Goal: Information Seeking & Learning: Check status

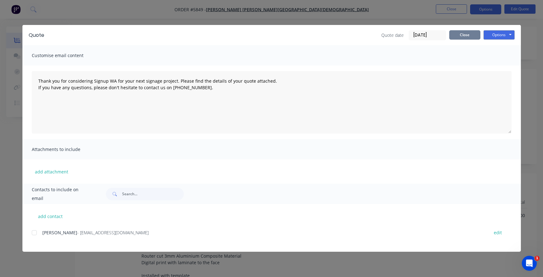
click at [469, 38] on button "Close" at bounding box center [465, 34] width 31 height 9
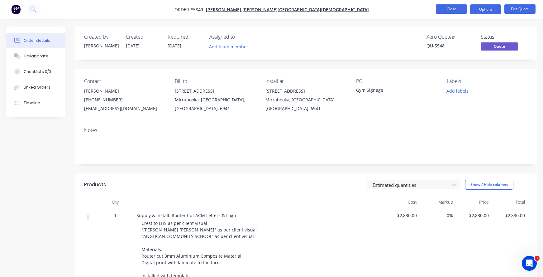
click at [451, 11] on button "Close" at bounding box center [451, 8] width 31 height 9
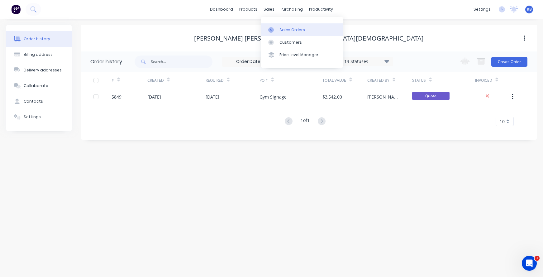
click at [289, 33] on link "Sales Orders" at bounding box center [302, 29] width 83 height 12
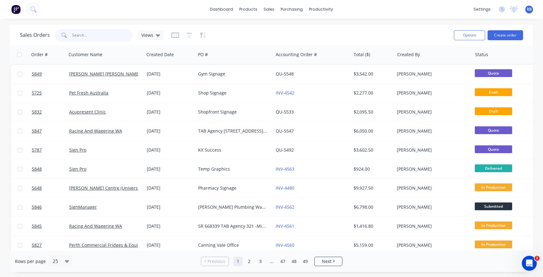
click at [83, 34] on input "text" at bounding box center [102, 35] width 61 height 12
type input "perth strata"
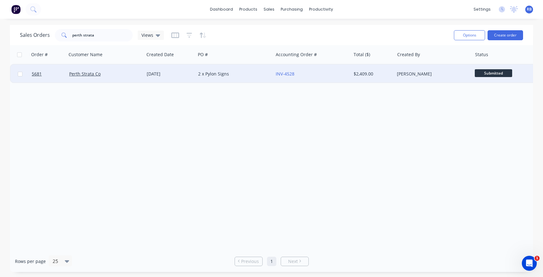
click at [249, 74] on div "2 x Pylon Signs" at bounding box center [232, 74] width 69 height 6
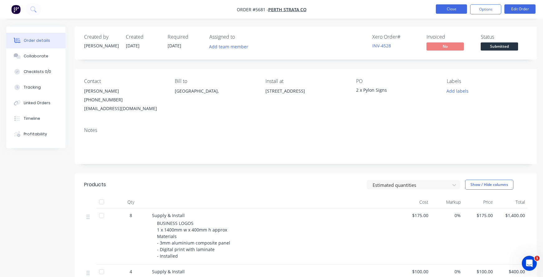
click at [451, 11] on button "Close" at bounding box center [451, 8] width 31 height 9
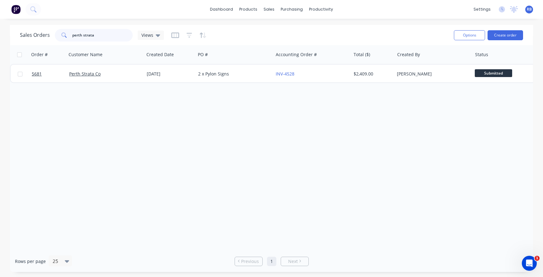
drag, startPoint x: 95, startPoint y: 40, endPoint x: 32, endPoint y: 39, distance: 62.7
click at [32, 39] on div "Sales Orders perth strata Views" at bounding box center [92, 35] width 144 height 12
type input "p"
type input "budget"
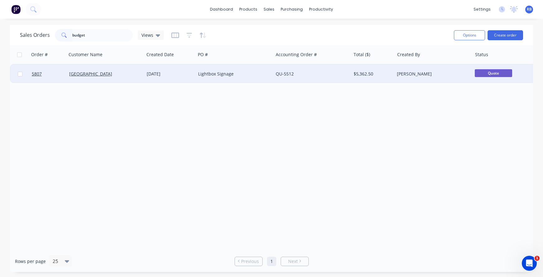
click at [242, 77] on div "Lightbox Signage" at bounding box center [232, 74] width 69 height 6
